Goal: Transaction & Acquisition: Purchase product/service

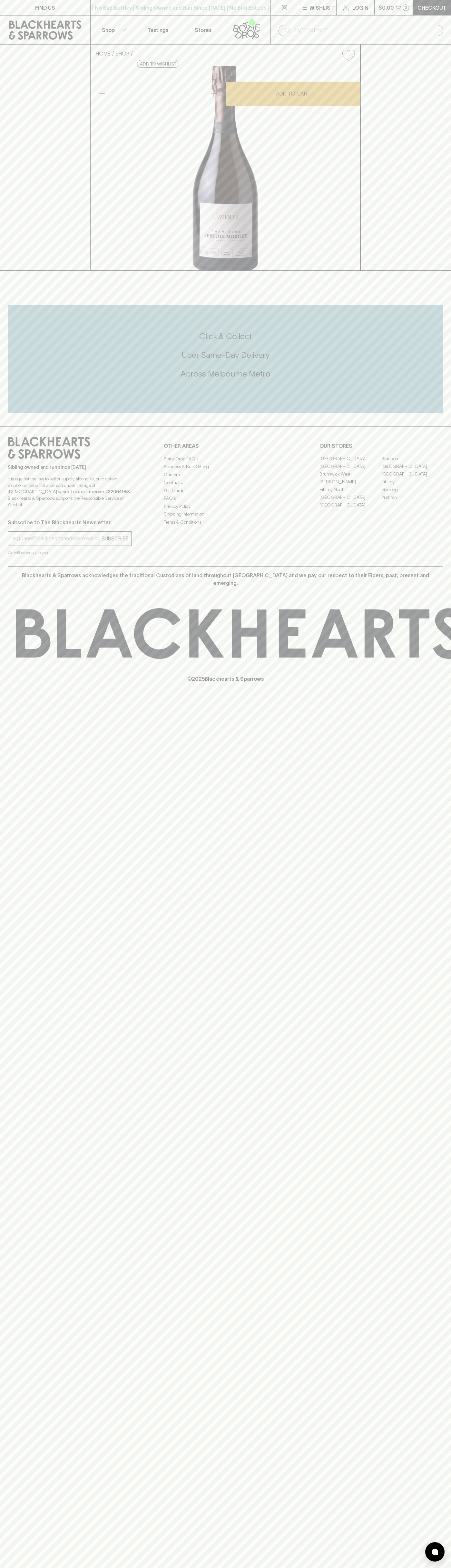
click at [208, 12] on div "| No Bad Bottles | Sibling Owned and Run Since [DATE] | No Bad Bottles | Siblin…" at bounding box center [180, 8] width 180 height 16
click at [433, 1395] on div "FIND US | No Bad Bottles | Sibling Owned and Run Since [DATE] | No Bad Bottles …" at bounding box center [226, 784] width 451 height 1568
click at [315, 1568] on html "FIND US | No Bad Bottles | Sibling Owned and Run Since [DATE] | No Bad Bottles …" at bounding box center [226, 784] width 451 height 1568
click at [5, 262] on div "HOME SHOP Pertois-Moriset L'Assemblage Brut NV $130.00 Add to wishlist 10% disc…" at bounding box center [226, 158] width 451 height 226
